Goal: Task Accomplishment & Management: Use online tool/utility

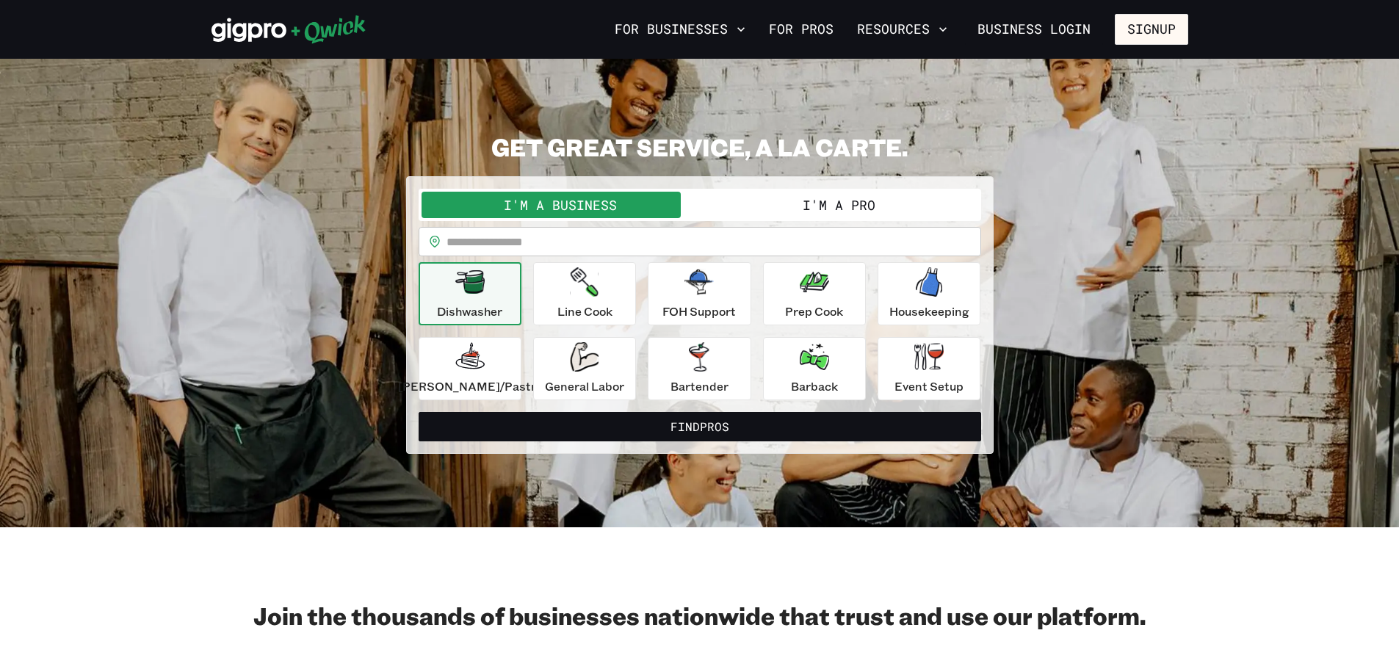
click at [816, 207] on button "I'm a Pro" at bounding box center [839, 205] width 278 height 26
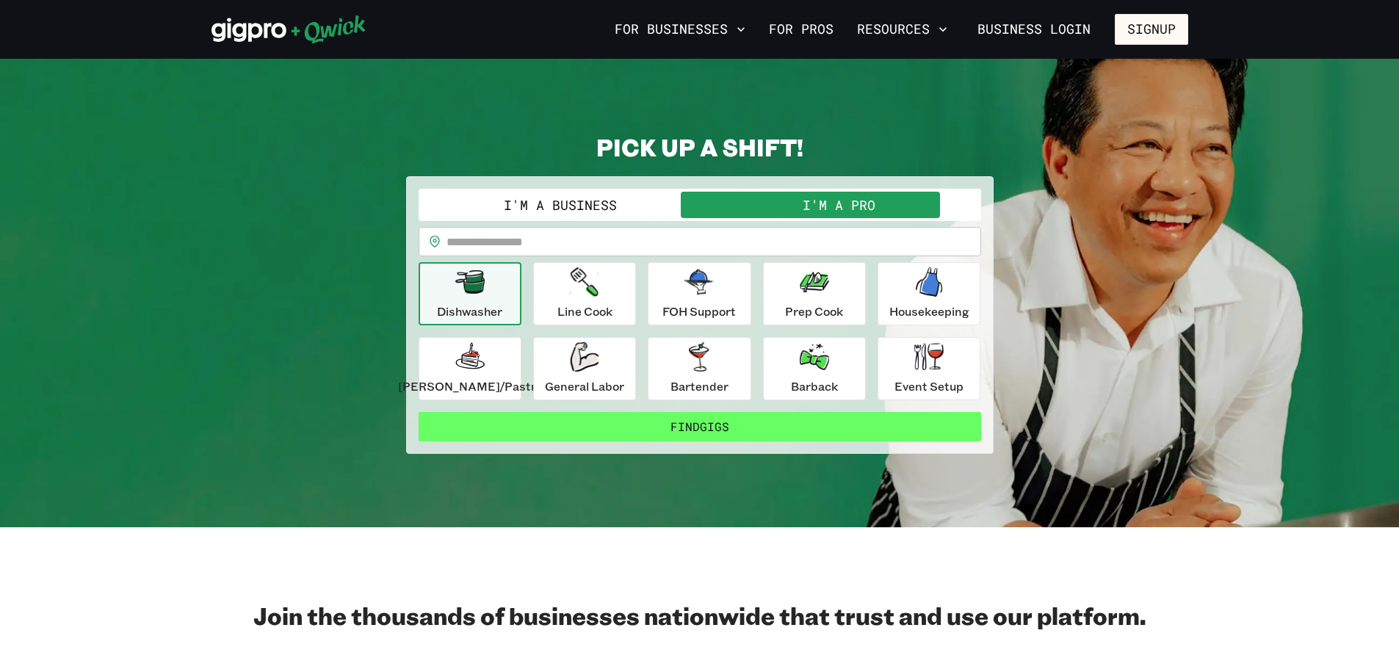
click at [819, 418] on button "Find Gigs" at bounding box center [700, 426] width 562 height 29
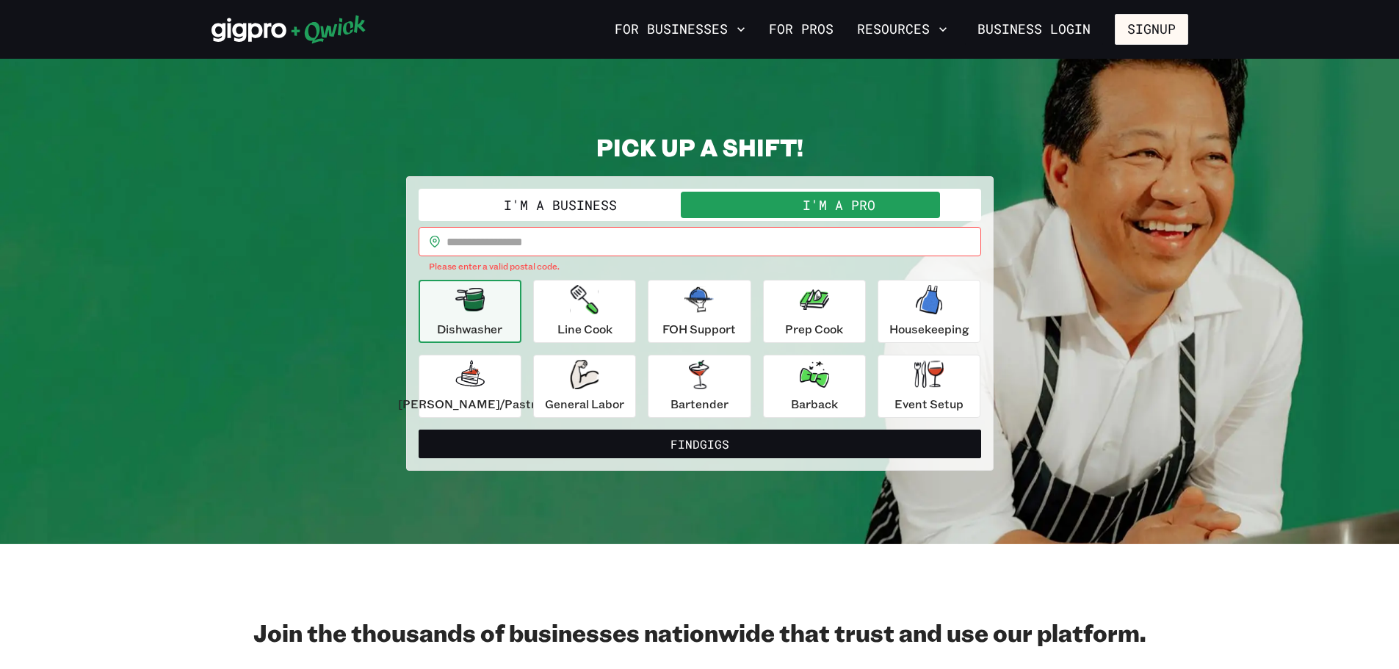
click at [704, 237] on input "text" at bounding box center [713, 241] width 535 height 29
type input "*****"
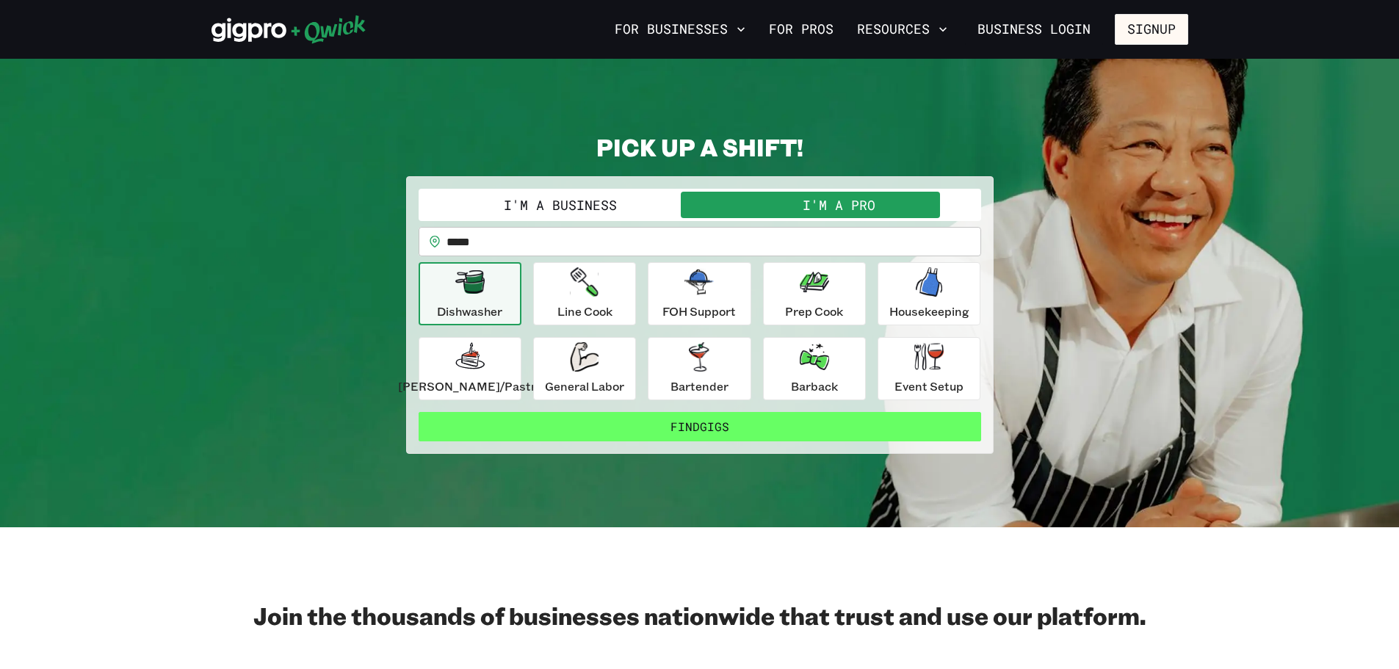
click at [721, 417] on button "Find Gigs" at bounding box center [700, 426] width 562 height 29
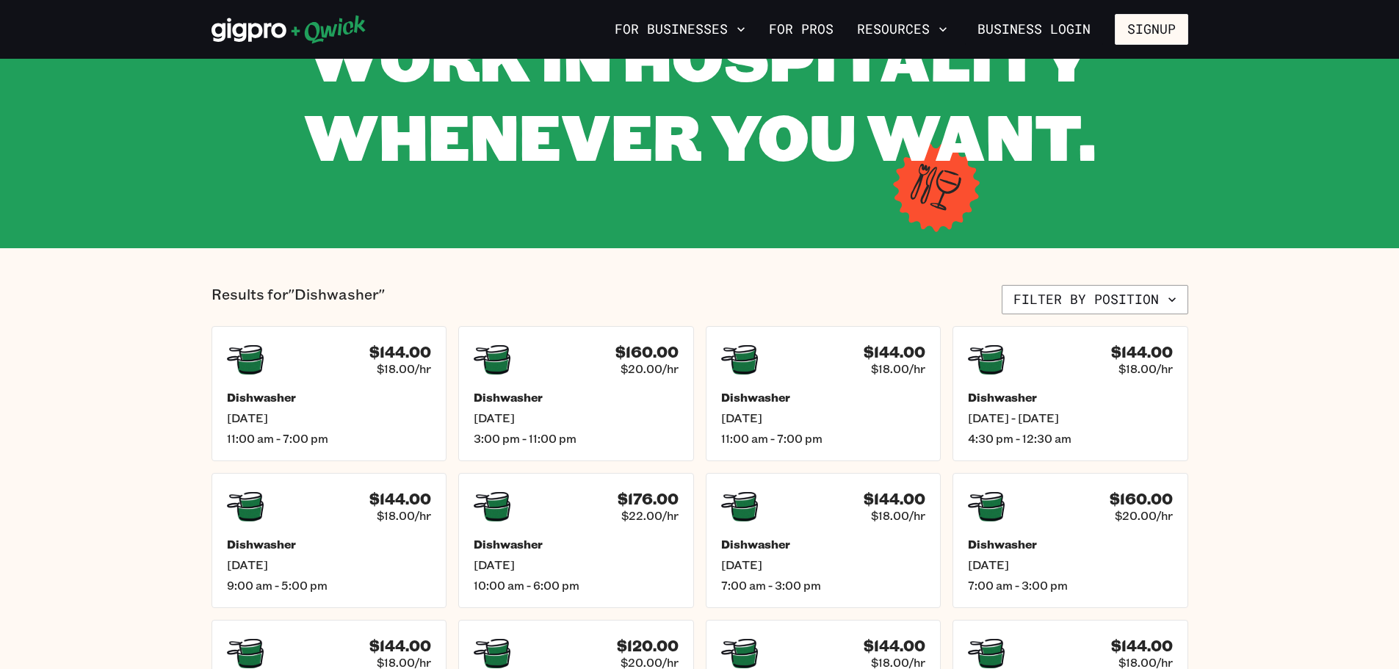
scroll to position [147, 0]
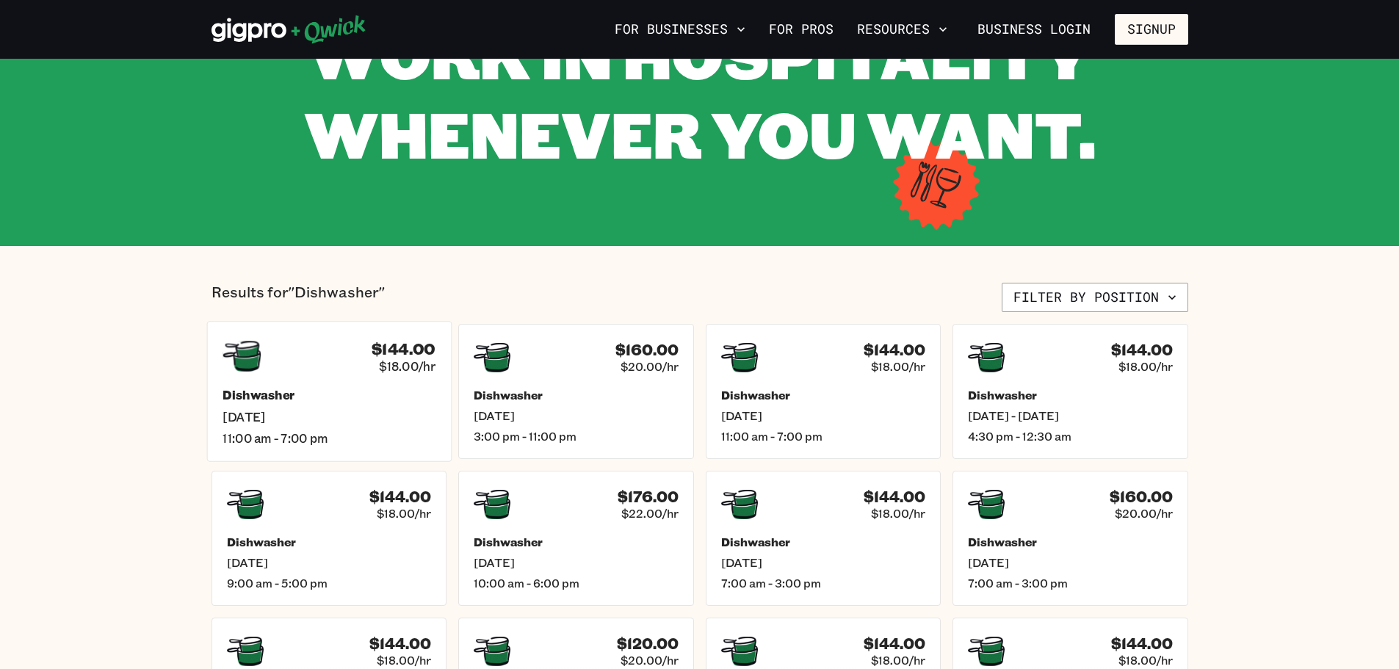
click at [374, 366] on div "$144.00 $18.00/hr" at bounding box center [403, 356] width 64 height 35
